Goal: Transaction & Acquisition: Purchase product/service

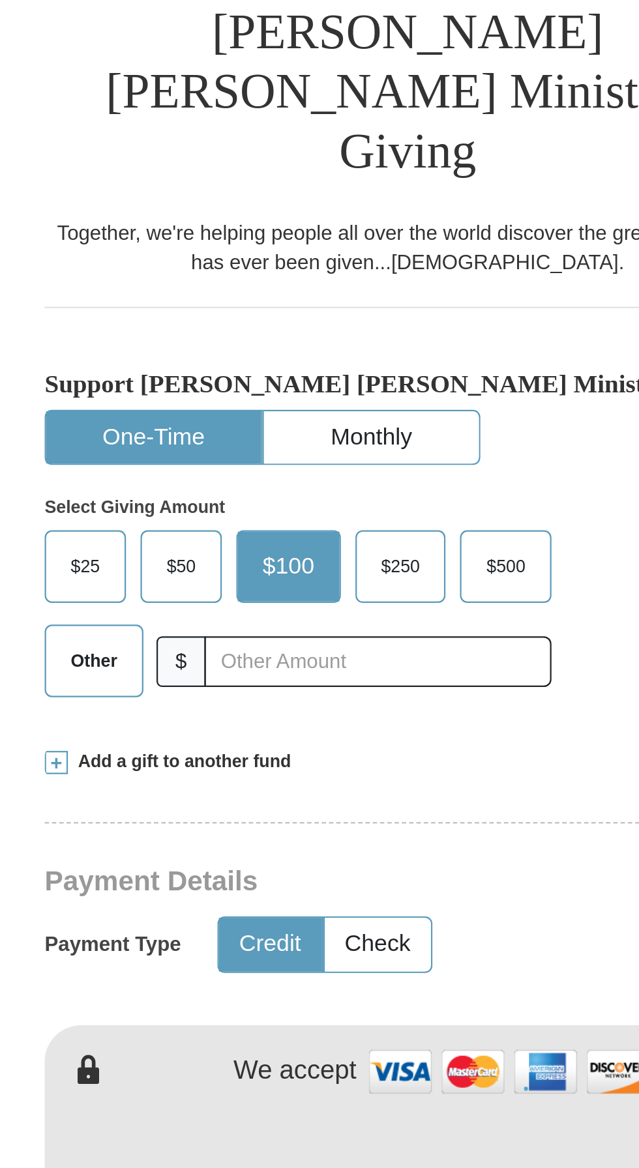
click at [211, 531] on span "$50" at bounding box center [218, 541] width 26 height 20
click at [0, 0] on input "$50" at bounding box center [0, 0] width 0 height 0
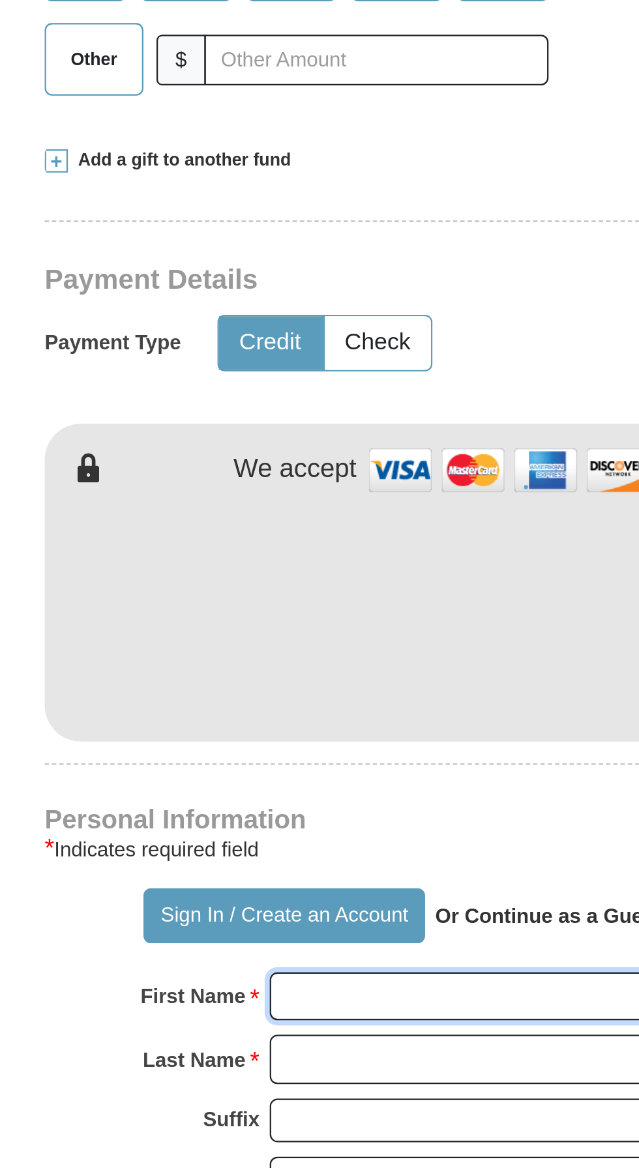
type input "[PERSON_NAME]"
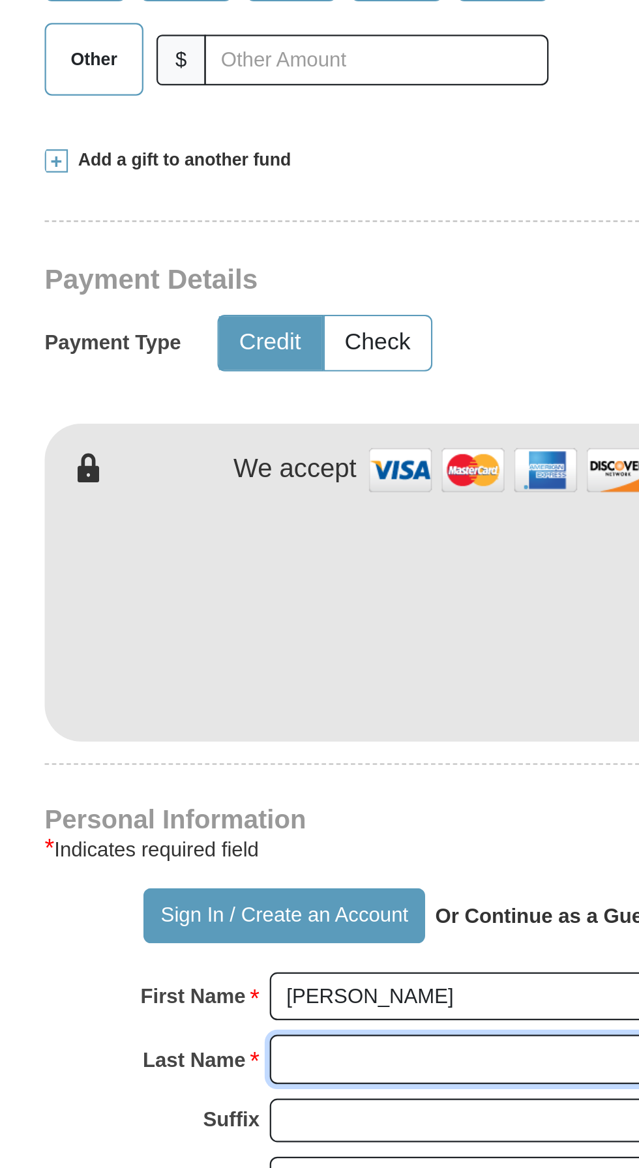
type input "[PERSON_NAME]"
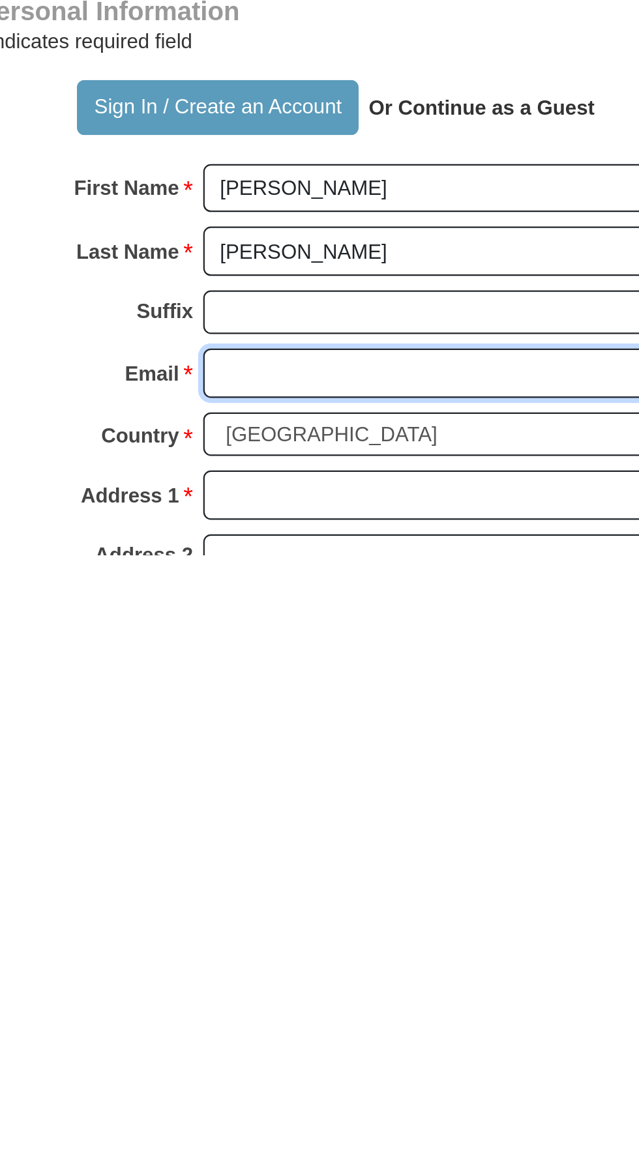
click at [290, 1075] on input "Email *" at bounding box center [369, 1086] width 225 height 22
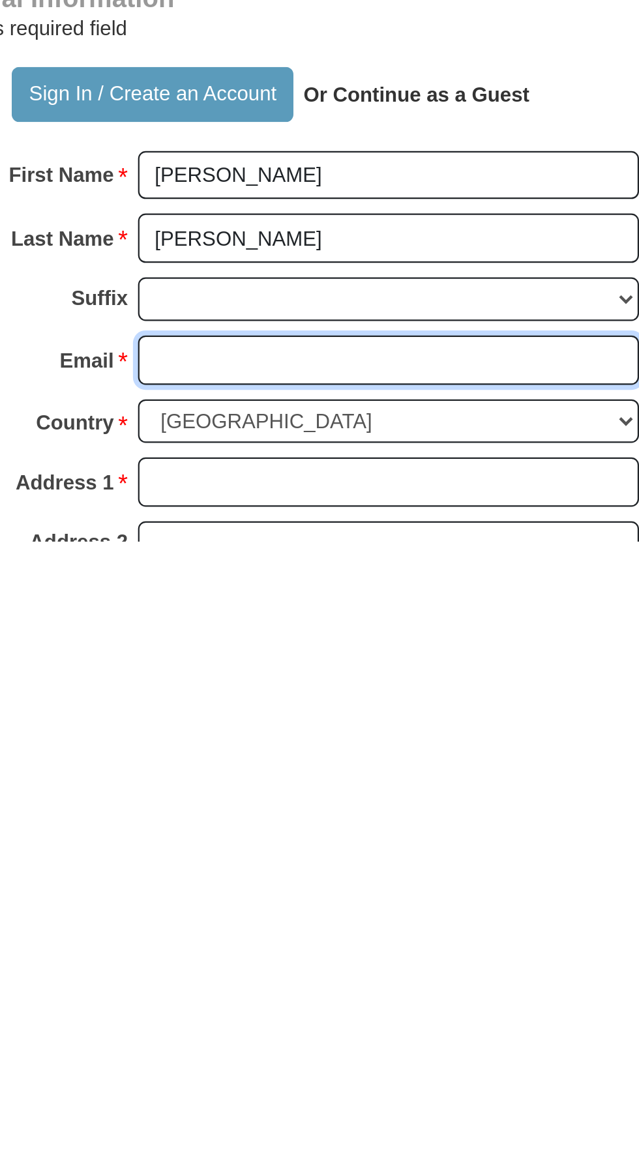
type input "[EMAIL_ADDRESS][DOMAIN_NAME]"
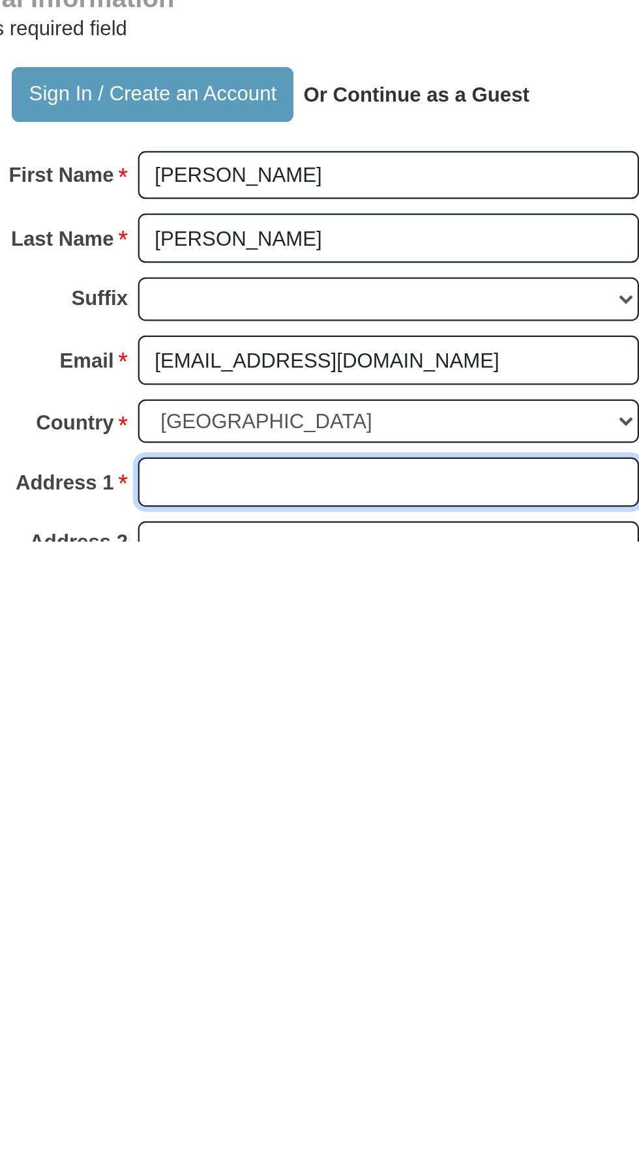
type input "[STREET_ADDRESS]"
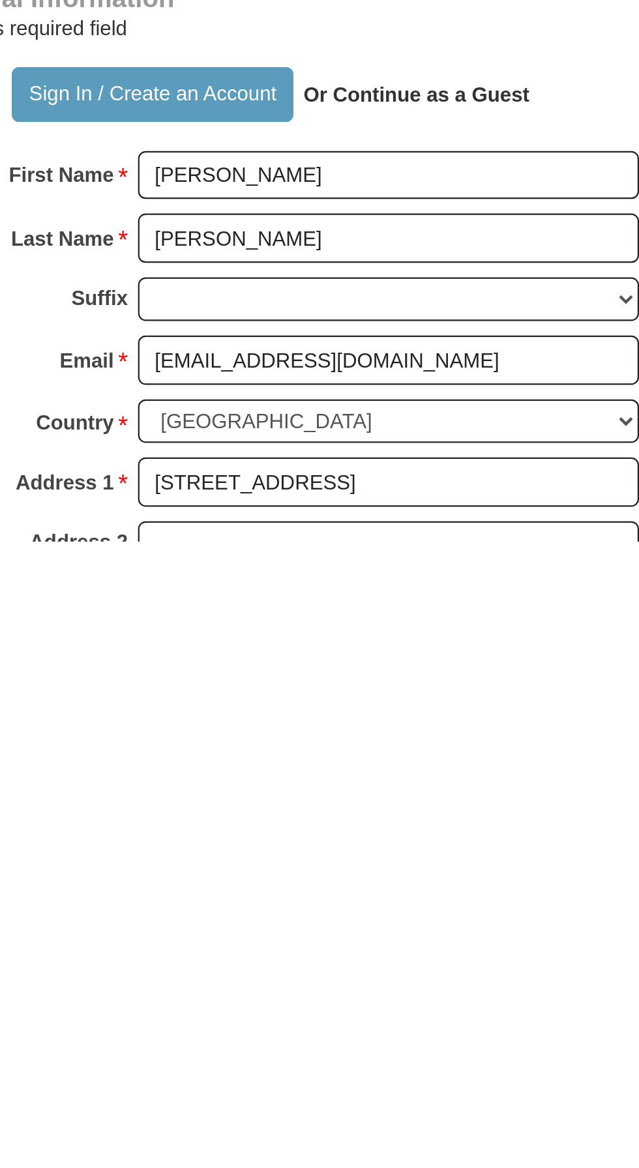
type input "HERMITAGE"
select select "TN"
type input "37076"
type input "2484700739"
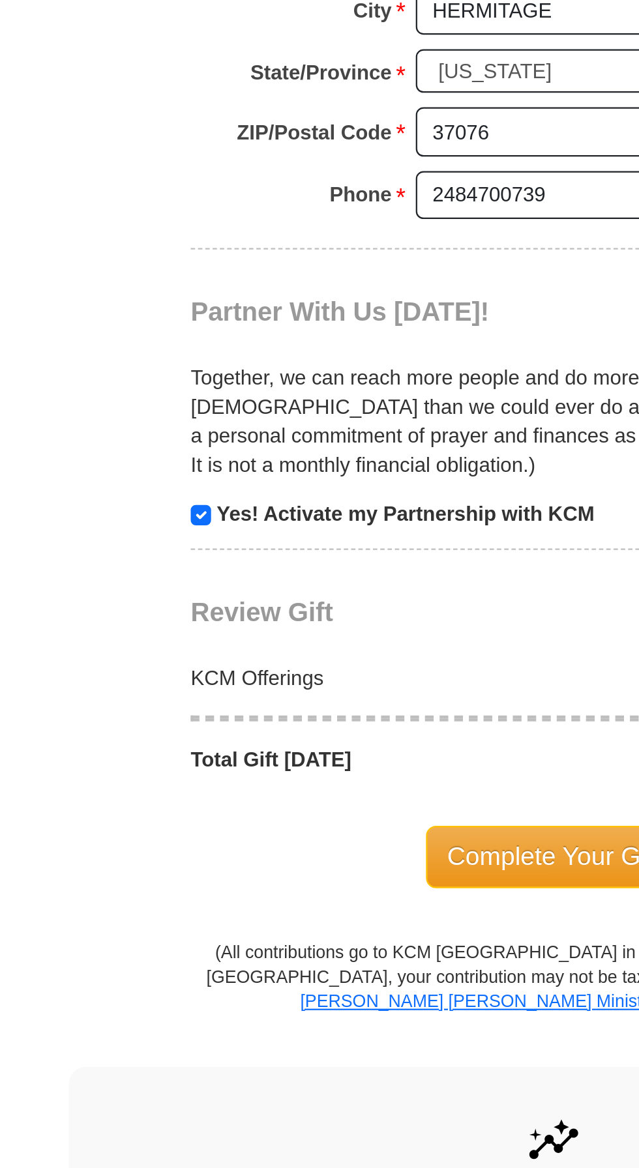
scroll to position [551, 0]
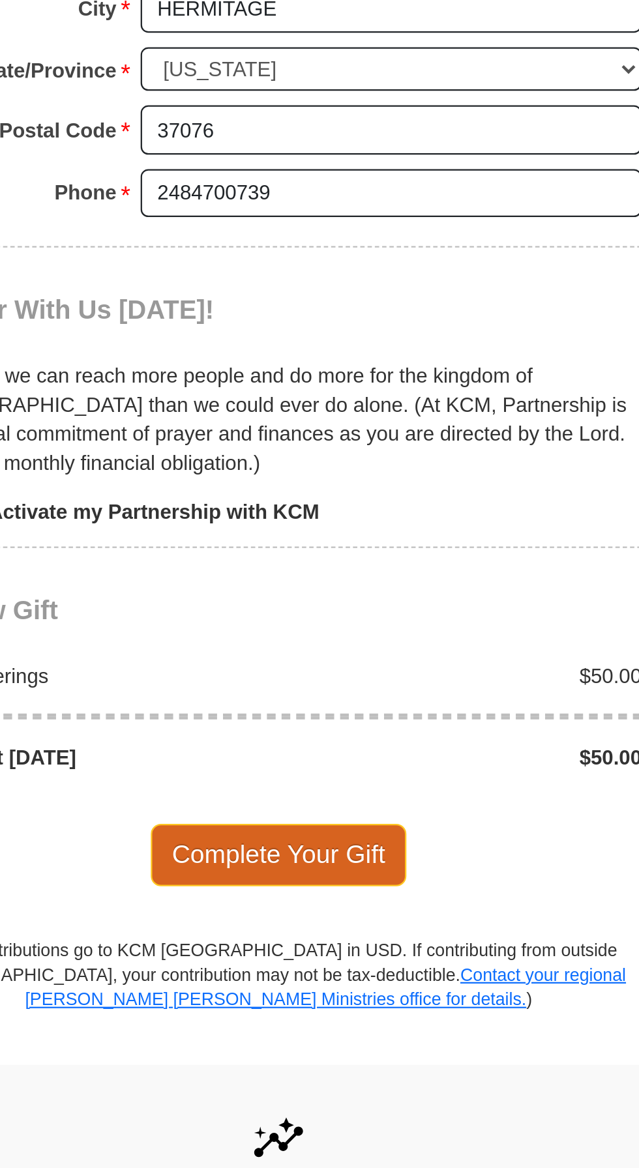
click at [343, 1014] on span "Complete Your Gift" at bounding box center [319, 1027] width 115 height 27
